Goal: Task Accomplishment & Management: Complete application form

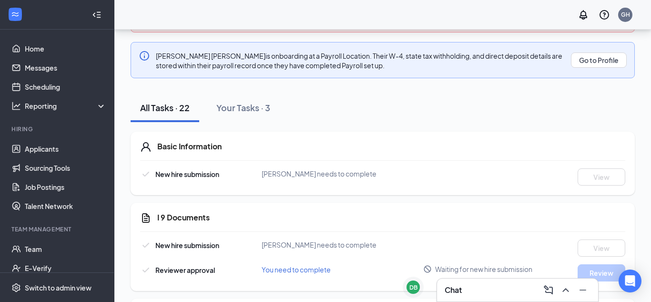
scroll to position [195, 0]
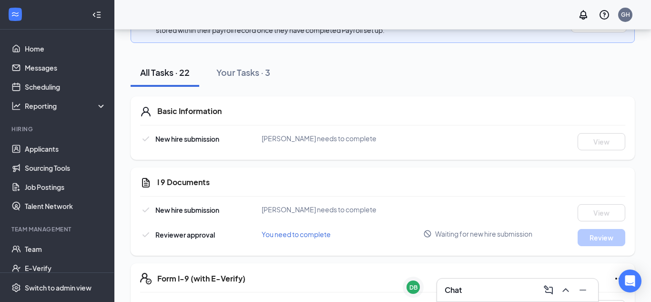
click at [449, 138] on div "New hire submission William Neal Cooper needs to complete View" at bounding box center [382, 141] width 485 height 17
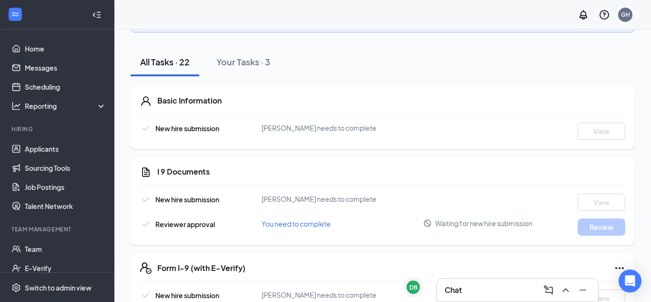
scroll to position [0, 0]
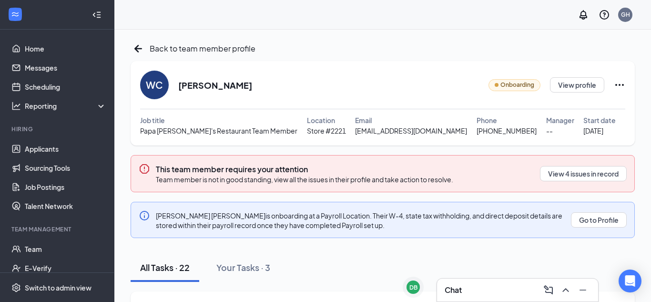
click at [621, 84] on icon "Ellipses" at bounding box center [619, 84] width 11 height 11
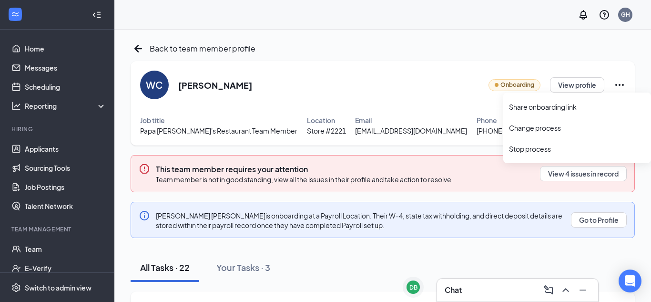
click at [521, 84] on span "Onboarding" at bounding box center [517, 85] width 34 height 9
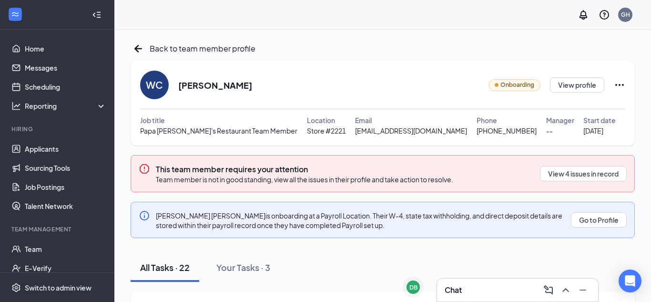
click at [617, 88] on icon "Ellipses" at bounding box center [619, 84] width 11 height 11
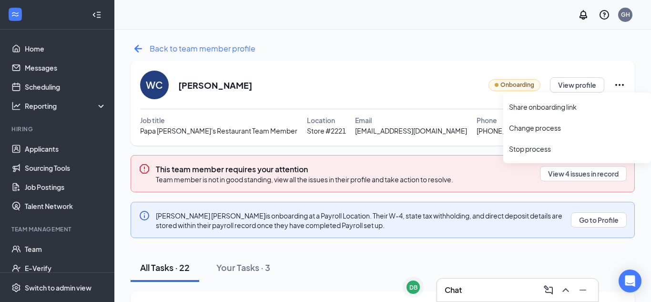
click at [144, 48] on icon "ArrowLeftNew" at bounding box center [138, 48] width 15 height 15
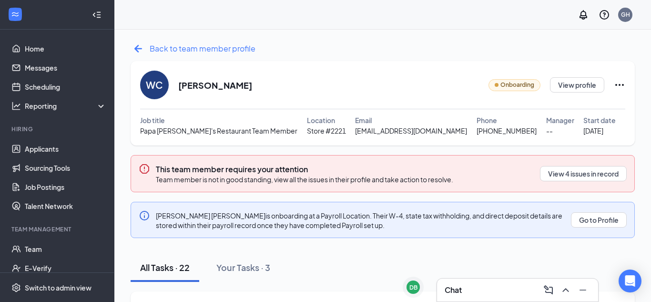
click at [154, 54] on div "Back to team member profile" at bounding box center [193, 48] width 125 height 15
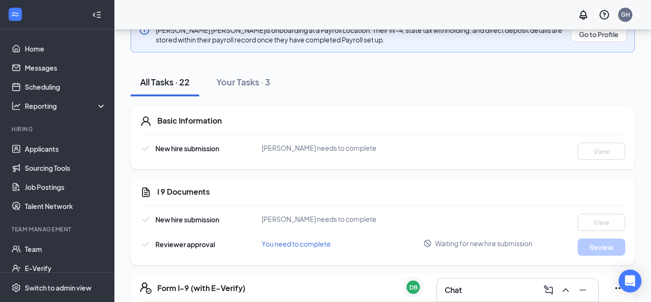
scroll to position [183, 0]
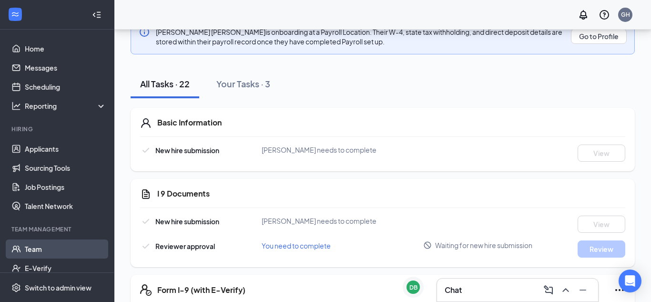
click at [61, 240] on link "Team" at bounding box center [65, 248] width 81 height 19
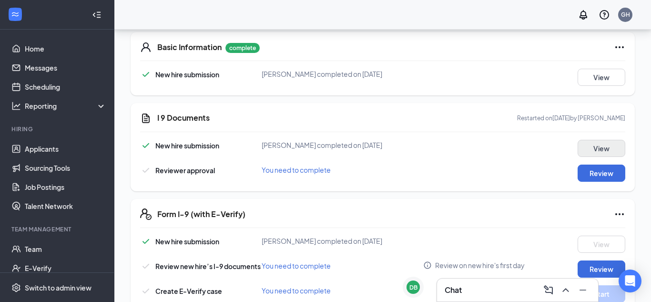
scroll to position [260, 0]
click at [610, 170] on button "Review" at bounding box center [601, 172] width 48 height 17
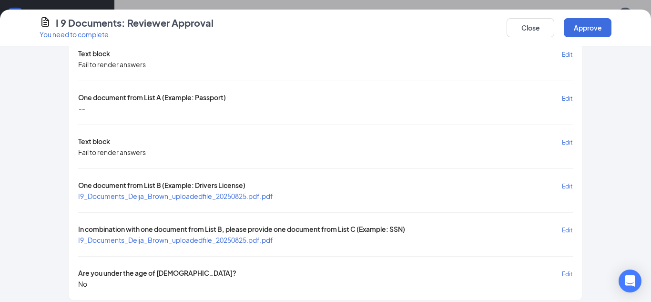
scroll to position [58, 0]
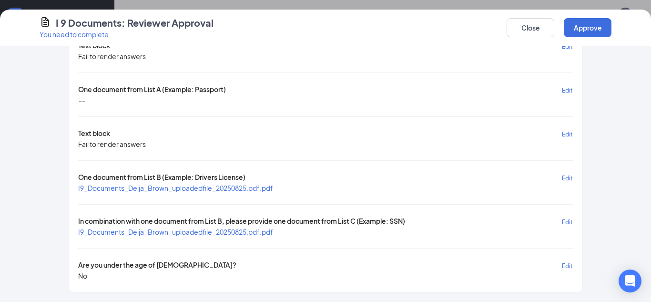
click at [263, 227] on span "I9_Documents_Deija_Brown_uploadedfile_20250825.pdf.pdf" at bounding box center [175, 232] width 195 height 10
click at [266, 235] on span "I9_Documents_Deija_Brown_uploadedfile_20250825.pdf.pdf" at bounding box center [175, 231] width 195 height 9
click at [157, 189] on span "I9_Documents_Deija_Brown_uploadedfile_20250825.pdf.pdf" at bounding box center [175, 187] width 195 height 9
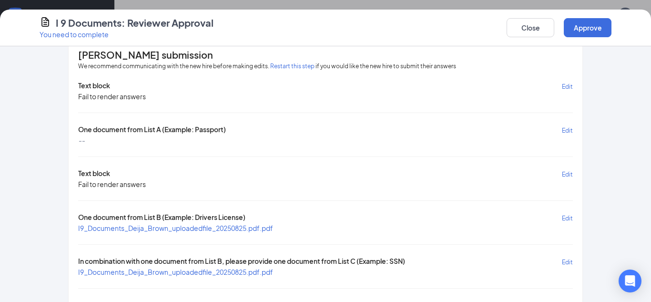
scroll to position [0, 0]
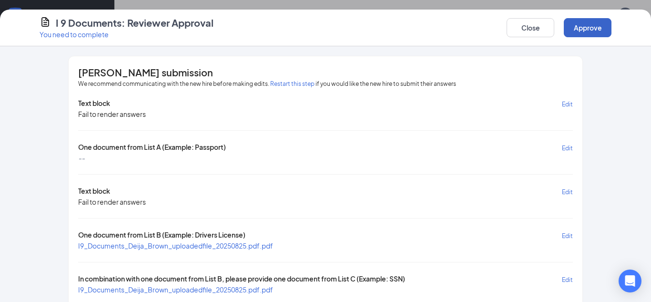
click at [586, 25] on button "Approve" at bounding box center [588, 27] width 48 height 19
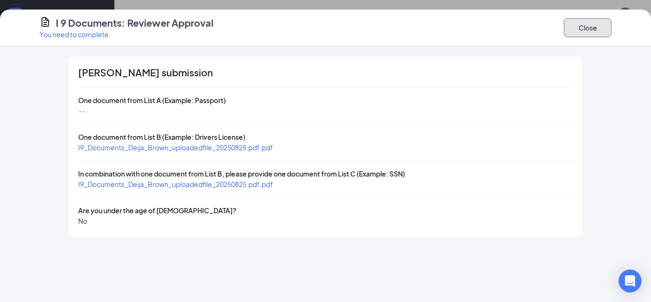
click at [585, 30] on button "Close" at bounding box center [588, 27] width 48 height 19
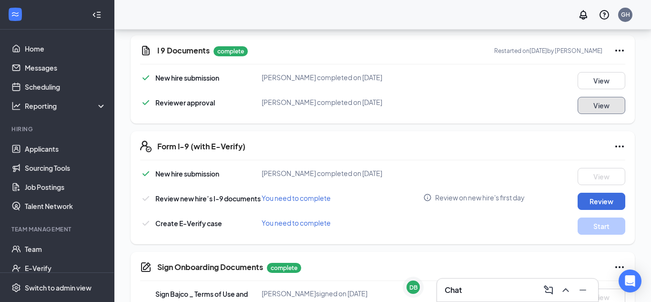
scroll to position [330, 0]
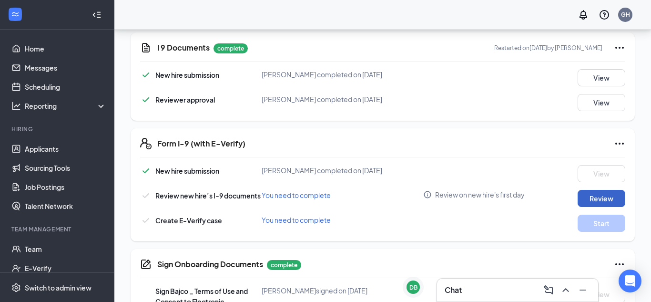
click at [597, 196] on button "Review" at bounding box center [601, 198] width 48 height 17
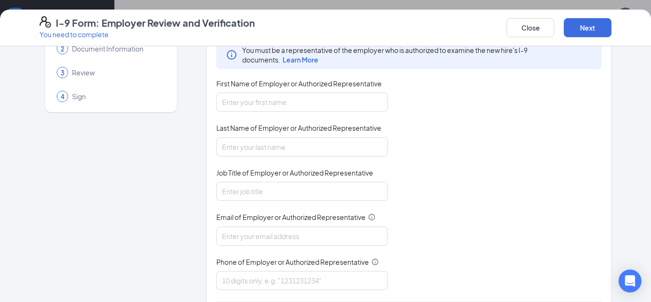
scroll to position [54, 0]
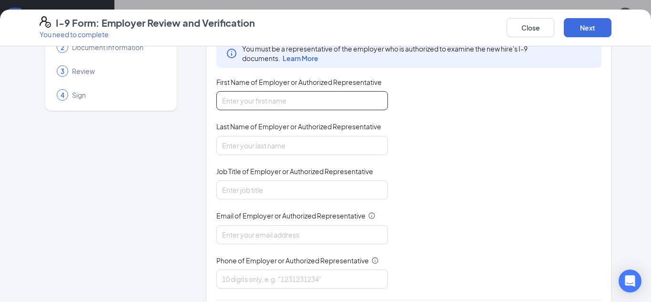
click at [281, 107] on input "First Name of Employer or Authorized Representative" at bounding box center [302, 100] width 172 height 19
type input "Tasia"
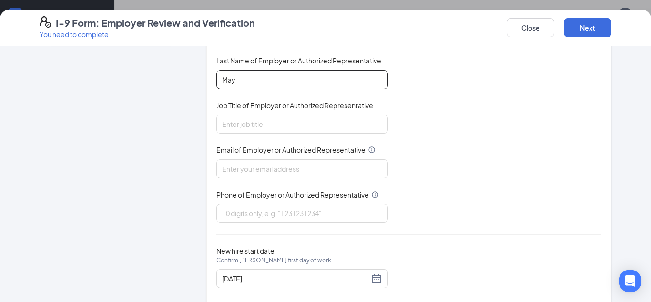
scroll to position [139, 0]
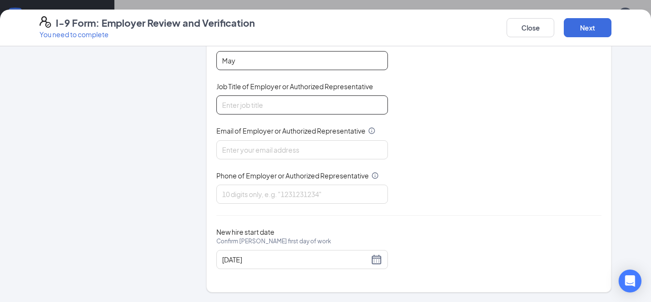
type input "May"
click at [239, 101] on input "Job Title of Employer or Authorized Representative" at bounding box center [302, 104] width 172 height 19
type input "Generak"
click at [299, 105] on input "General" at bounding box center [302, 104] width 172 height 19
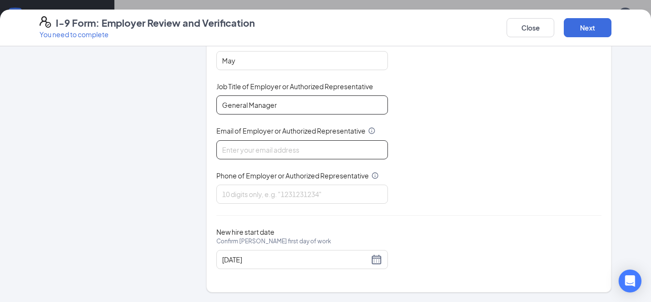
type input "General Manager"
click at [289, 140] on input "Email of Employer or Authorized Representative" at bounding box center [302, 149] width 172 height 19
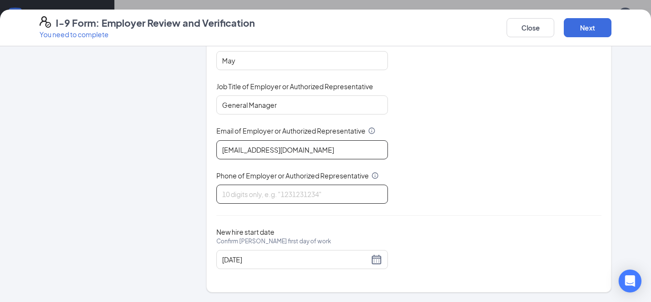
type input "2221@bajco.net"
click at [275, 193] on input "Phone of Employer or Authorized Representative" at bounding box center [302, 193] width 172 height 19
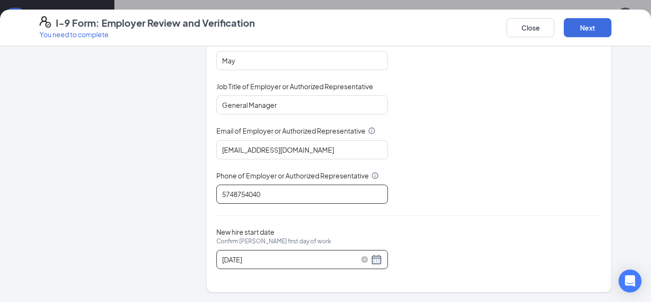
type input "5748754040"
click at [244, 259] on input "08/22/2025" at bounding box center [295, 259] width 147 height 10
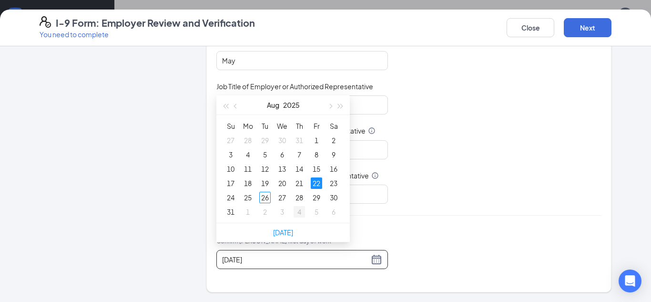
scroll to position [751, 0]
type input "08/26/2025"
click at [264, 198] on div "26" at bounding box center [264, 196] width 11 height 11
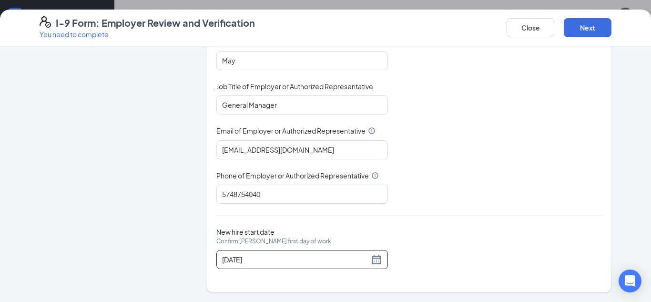
scroll to position [844, 0]
click at [575, 26] on button "Next" at bounding box center [588, 27] width 48 height 19
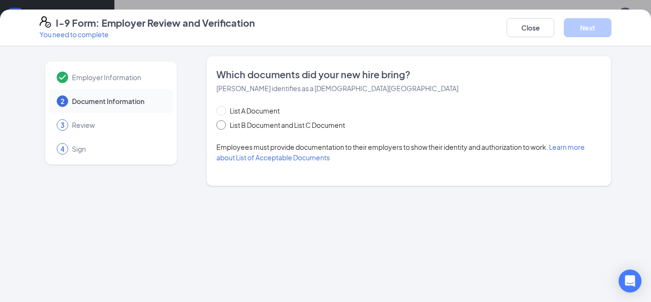
click at [270, 125] on span "List B Document and List C Document" at bounding box center [287, 125] width 123 height 10
click at [223, 125] on input "List B Document and List C Document" at bounding box center [219, 123] width 7 height 7
radio input "true"
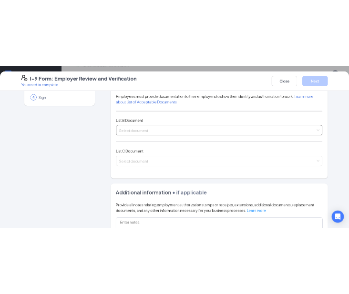
scroll to position [92, 0]
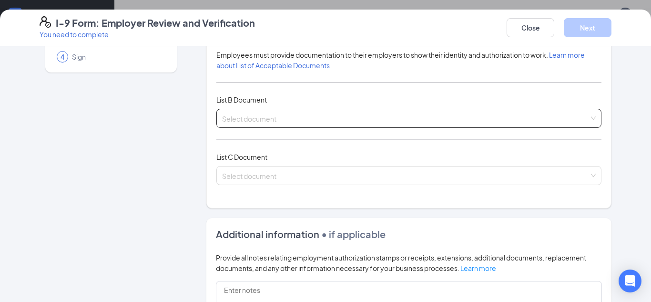
click at [280, 113] on input "search" at bounding box center [405, 116] width 367 height 14
click at [170, 128] on div "Employer Information 2 Document Information 3 Review 4 Sign" at bounding box center [111, 205] width 143 height 483
click at [291, 125] on span at bounding box center [405, 118] width 367 height 18
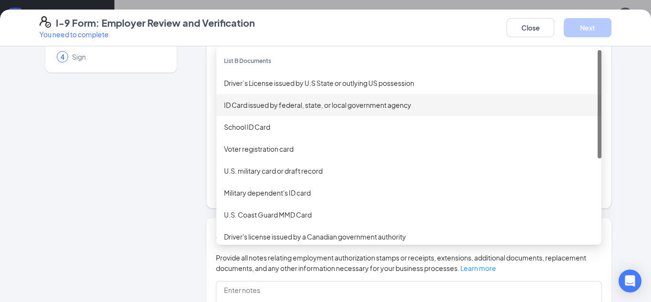
click at [303, 112] on div "ID Card issued by federal, state, or local government agency" at bounding box center [408, 105] width 385 height 22
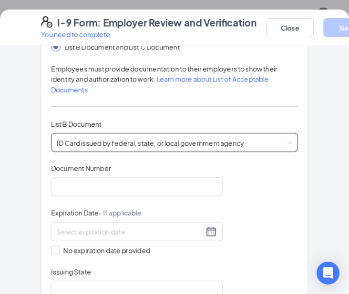
scroll to position [228, 0]
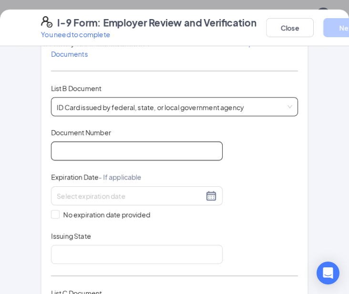
click at [178, 146] on input "Document Number" at bounding box center [137, 151] width 172 height 19
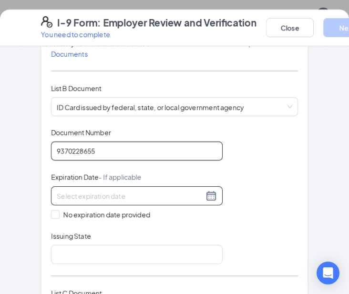
type input "9370228655"
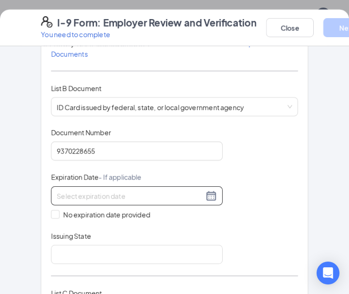
click at [100, 192] on input at bounding box center [130, 196] width 147 height 10
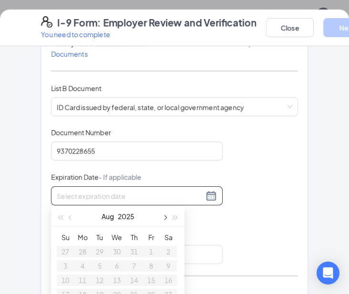
click at [164, 217] on span "button" at bounding box center [164, 217] width 5 height 5
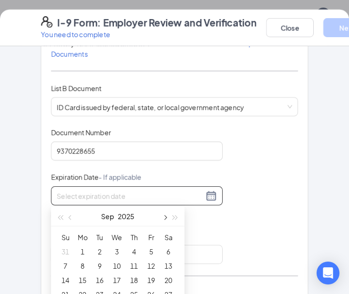
click at [164, 217] on span "button" at bounding box center [164, 217] width 5 height 5
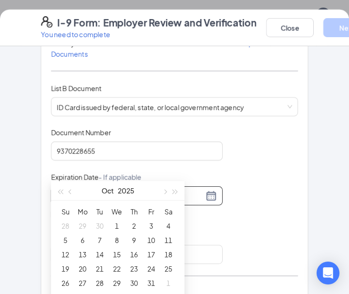
scroll to position [870, 0]
type input "10/10/2025"
click at [152, 240] on div "10" at bounding box center [150, 239] width 11 height 11
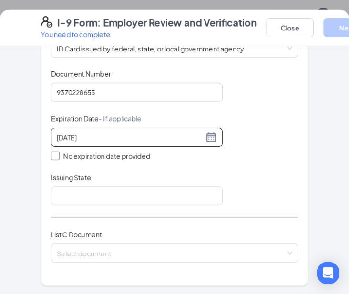
scroll to position [308, 0]
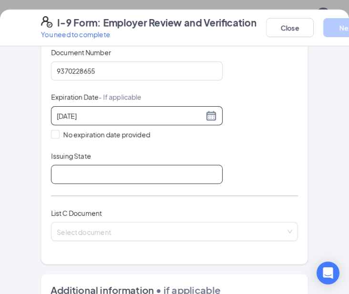
click at [170, 180] on input "Issuing State" at bounding box center [137, 174] width 172 height 19
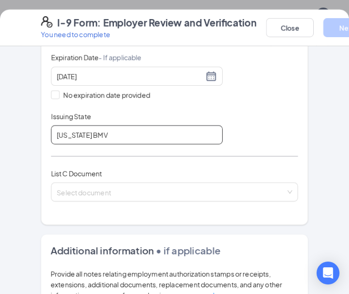
scroll to position [347, 0]
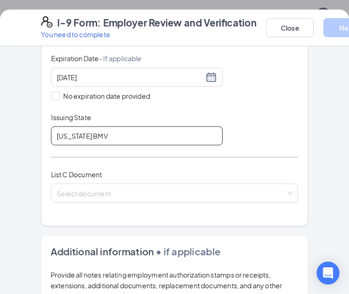
click at [117, 132] on input "Indiana BMV" at bounding box center [137, 135] width 172 height 19
type input "Indiana"
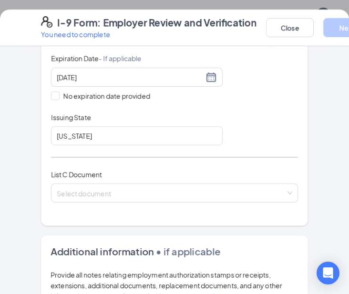
click at [249, 90] on div "Document Title ID Card issued by federal, state, or local government agency Doc…" at bounding box center [174, 77] width 247 height 136
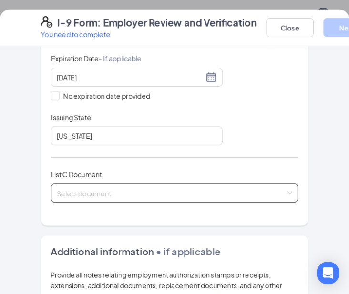
click at [251, 185] on input "search" at bounding box center [171, 191] width 229 height 14
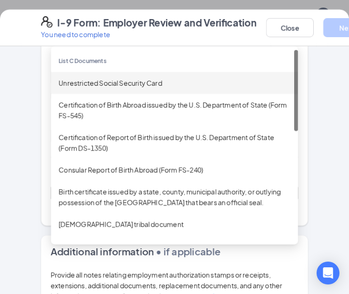
click at [191, 84] on div "Unrestricted Social Security Card" at bounding box center [175, 83] width 232 height 10
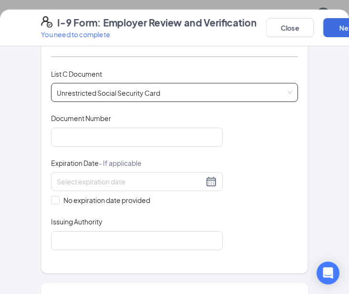
scroll to position [448, 0]
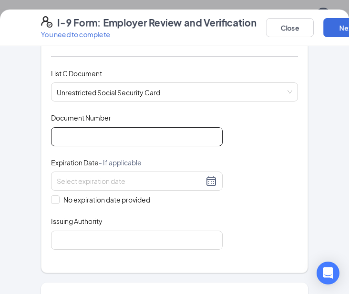
click at [127, 136] on input "Document Number" at bounding box center [137, 136] width 172 height 19
type input "310233749"
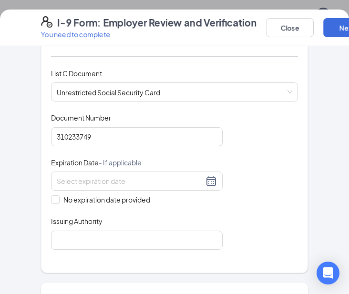
click at [270, 114] on div "Document Title Unrestricted Social Security Card Document Number 310233749 Expi…" at bounding box center [174, 181] width 247 height 136
click at [103, 204] on span "No expiration date provided" at bounding box center [107, 199] width 94 height 10
click at [58, 202] on input "No expiration date provided" at bounding box center [54, 198] width 7 height 7
checkbox input "true"
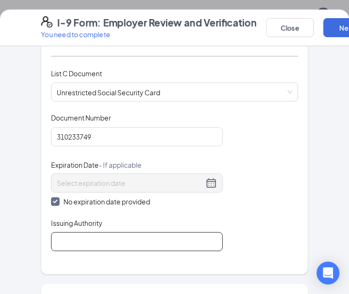
click at [111, 234] on input "Issuing Authority" at bounding box center [137, 241] width 172 height 19
type input "Social Security Administration"
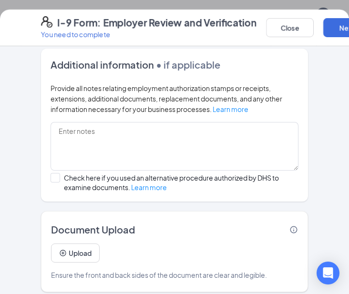
scroll to position [691, 0]
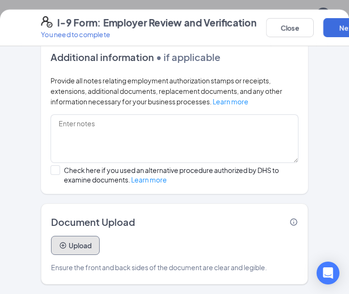
click at [88, 244] on button "Upload" at bounding box center [75, 245] width 49 height 19
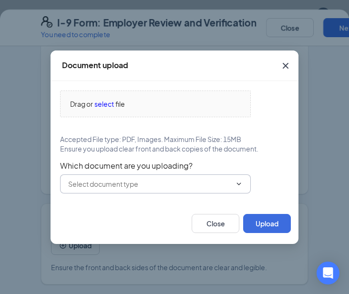
click at [212, 182] on input "text" at bounding box center [149, 184] width 163 height 10
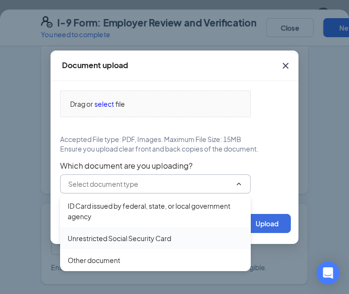
click at [190, 235] on div "Unrestricted Social Security Card" at bounding box center [155, 238] width 175 height 10
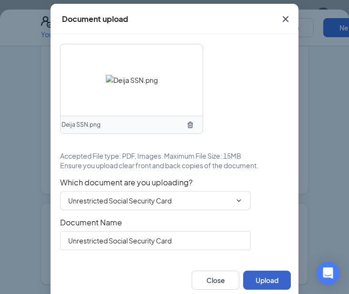
click at [259, 280] on button "Upload" at bounding box center [267, 280] width 48 height 19
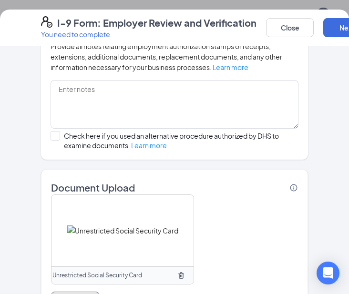
scroll to position [781, 0]
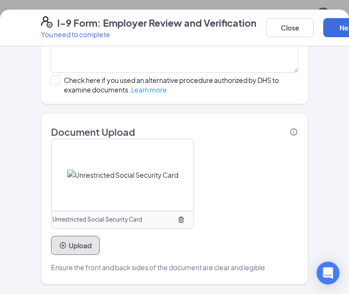
click at [93, 245] on button "Upload" at bounding box center [75, 245] width 49 height 19
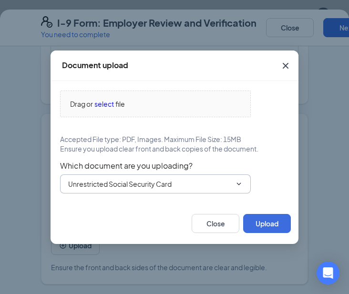
click at [213, 182] on input "Unrestricted Social Security Card" at bounding box center [149, 184] width 163 height 10
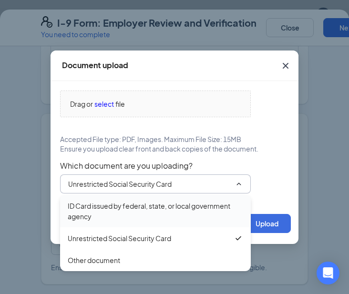
click at [201, 219] on div "ID Card issued by federal, state, or local government agency" at bounding box center [155, 211] width 175 height 21
type input "ID Card issued by federal, state, or local government agency"
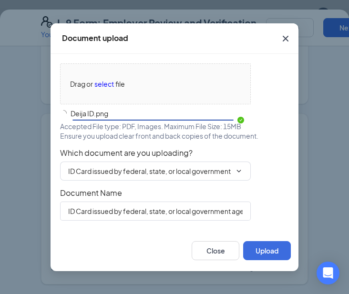
click at [256, 233] on div "Close Upload" at bounding box center [175, 250] width 248 height 41
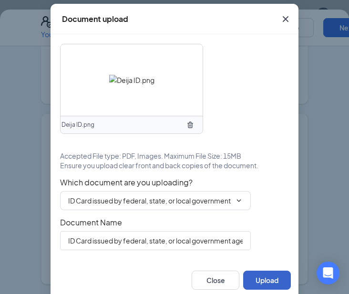
click at [267, 277] on button "Upload" at bounding box center [267, 280] width 48 height 19
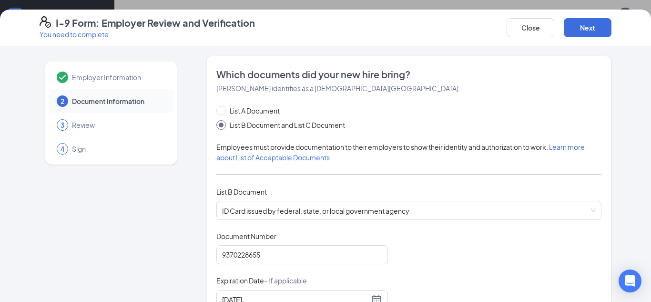
scroll to position [1, 0]
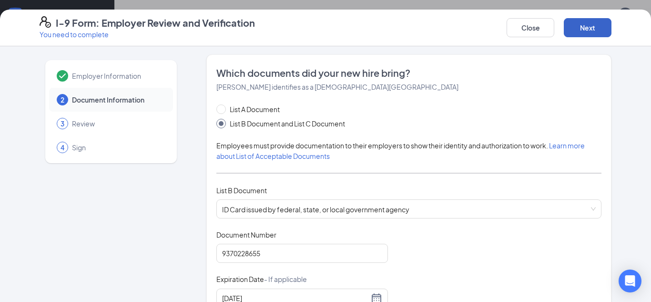
click at [576, 32] on button "Next" at bounding box center [588, 27] width 48 height 19
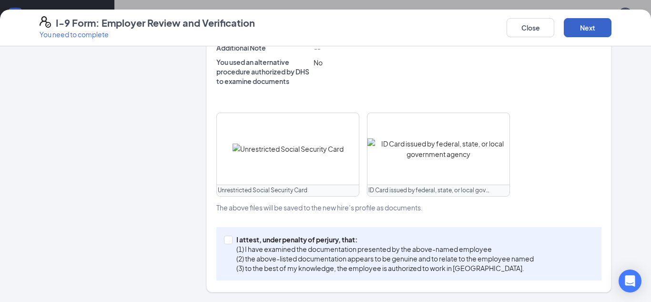
scroll to position [900, 0]
click at [236, 239] on p "I attest, under penalty of perjury, that:" at bounding box center [384, 239] width 297 height 10
click at [231, 239] on input "I attest, under penalty of perjury, that: (1) I have examined the documentation…" at bounding box center [227, 238] width 7 height 7
checkbox input "true"
click at [577, 26] on button "Next" at bounding box center [588, 27] width 48 height 19
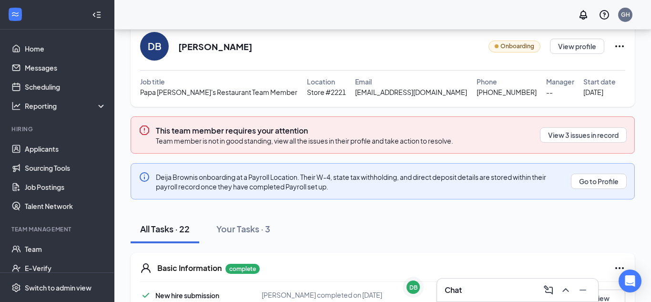
scroll to position [38, 0]
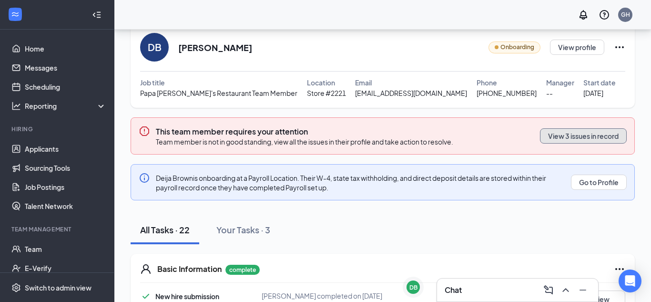
click at [566, 132] on button "View 3 issues in record" at bounding box center [583, 135] width 87 height 15
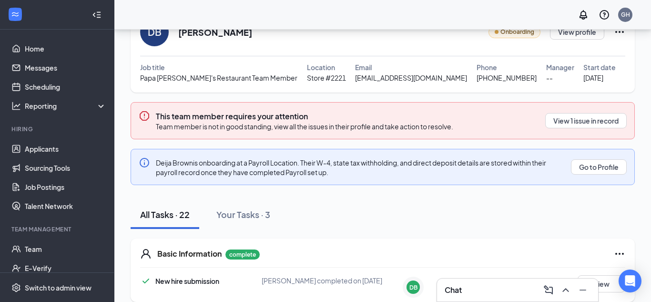
scroll to position [53, 0]
click at [563, 123] on button "View 1 issue in record" at bounding box center [585, 119] width 81 height 15
